Goal: Information Seeking & Learning: Learn about a topic

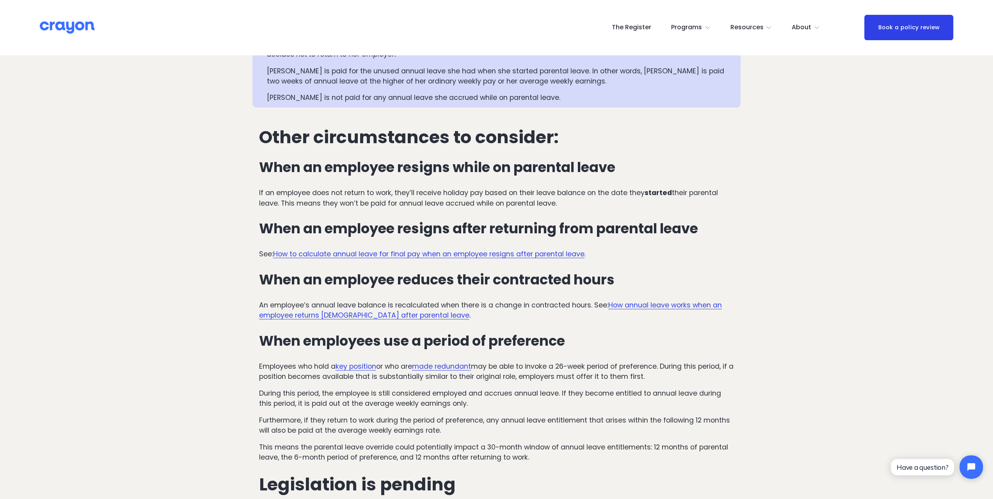
scroll to position [1794, 0]
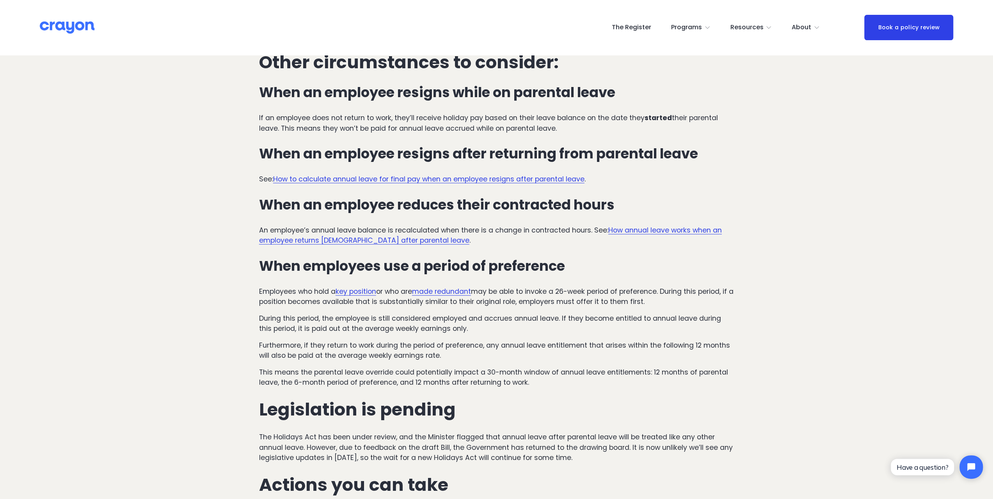
click at [502, 184] on link "How to calculate annual leave for final pay when an employee resigns after pare…" at bounding box center [428, 178] width 311 height 9
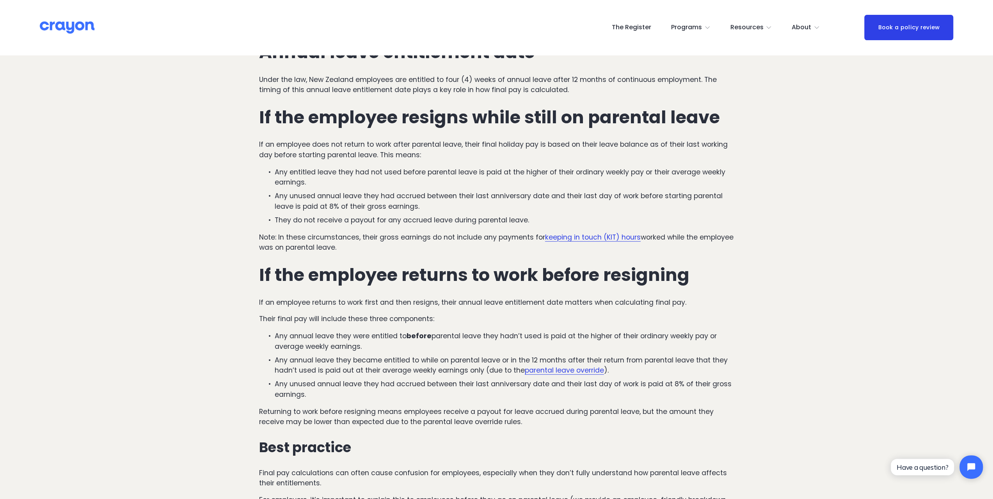
scroll to position [390, 0]
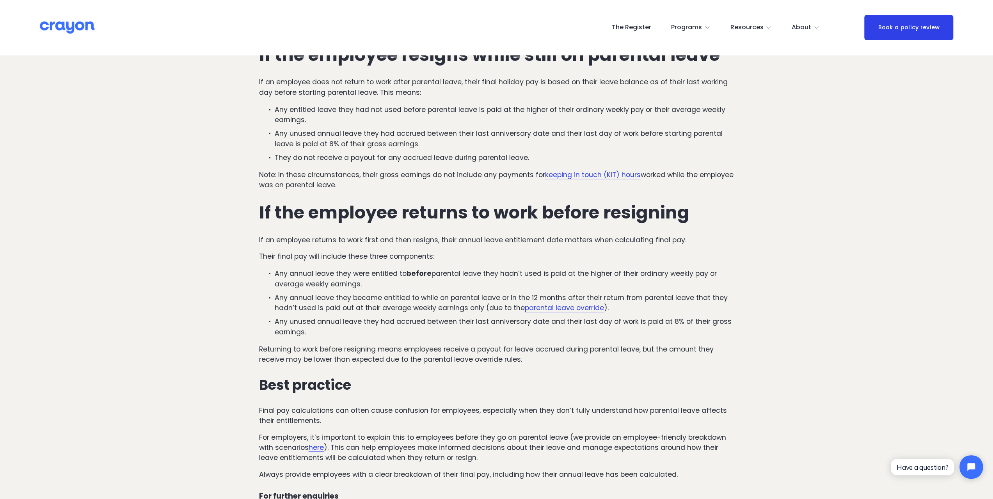
click at [566, 310] on link "parental leave override" at bounding box center [564, 307] width 79 height 9
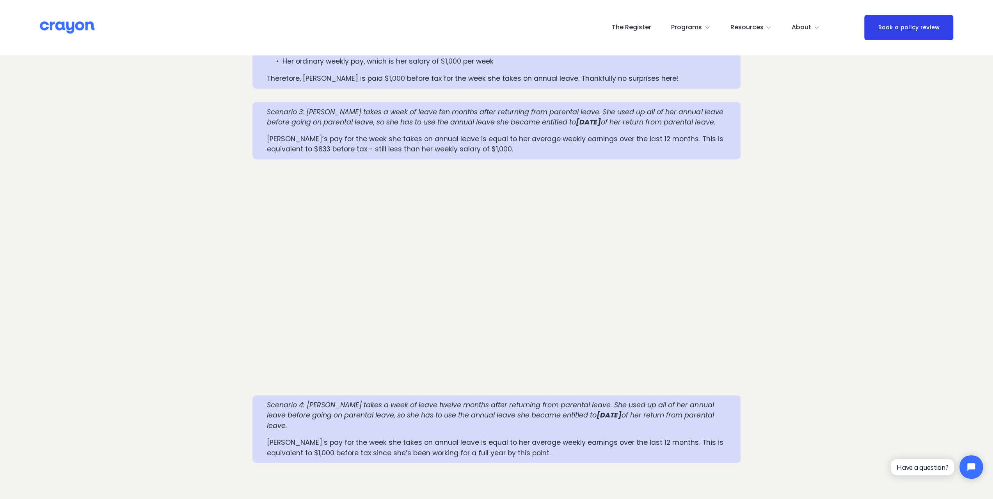
scroll to position [1131, 0]
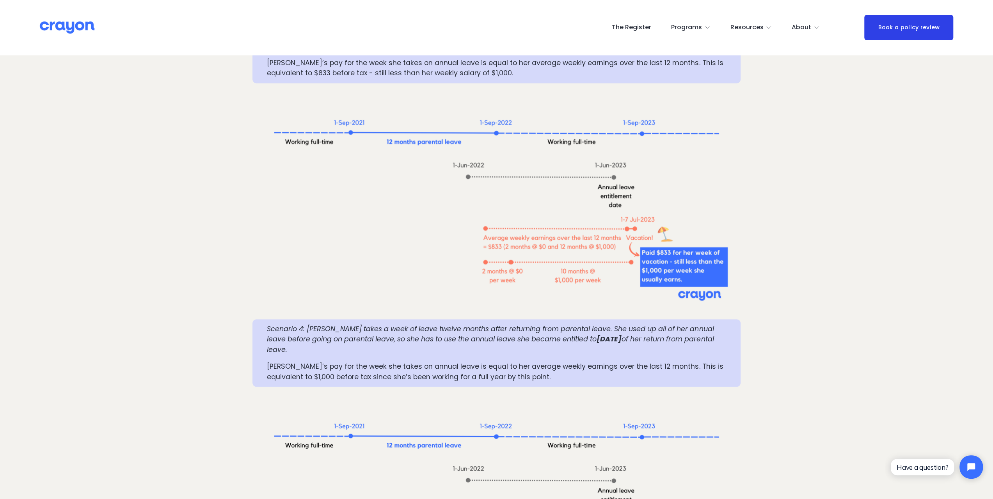
click at [59, 26] on img at bounding box center [67, 28] width 55 height 14
